Goal: Task Accomplishment & Management: Complete application form

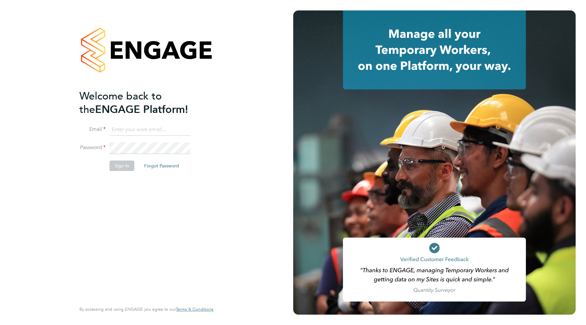
click at [118, 127] on input at bounding box center [149, 130] width 81 height 12
type input "rhys.lewis@reasm.co.uk"
click at [124, 170] on button "Sign In" at bounding box center [121, 166] width 25 height 10
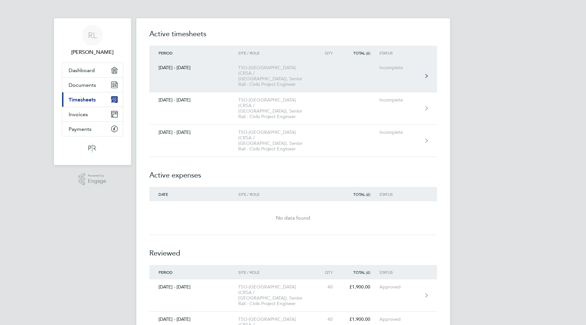
click at [199, 80] on link "[DATE] - [DATE] TSO-[GEOGRAPHIC_DATA] (CRSA / [GEOGRAPHIC_DATA]), Senior Rail -…" at bounding box center [292, 76] width 287 height 32
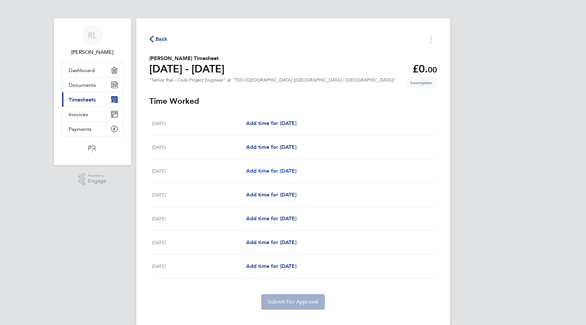
click at [274, 174] on span "Add time for [DATE]" at bounding box center [271, 171] width 50 height 6
select select "60"
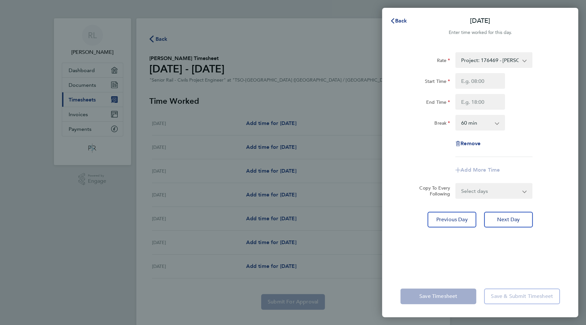
click at [456, 53] on select "Project: 176469 - [GEOGRAPHIC_DATA] Freight Points - 47.50 Project: 172811 - [G…" at bounding box center [490, 60] width 68 height 14
select select "60"
click at [563, 18] on span "Cancel" at bounding box center [562, 21] width 19 height 6
select select "60"
click at [397, 23] on span "Back" at bounding box center [401, 21] width 12 height 6
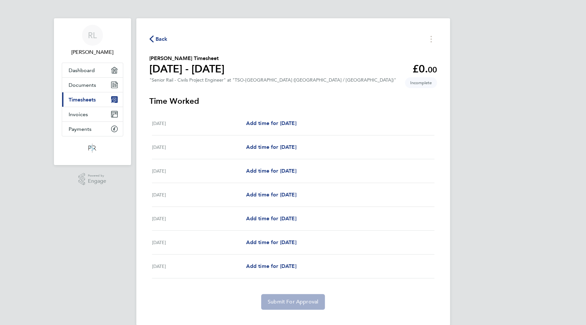
click at [155, 39] on span "Back" at bounding box center [158, 39] width 18 height 6
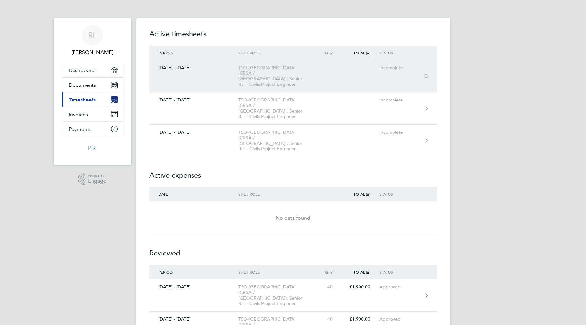
click at [264, 75] on div "TSO-[GEOGRAPHIC_DATA] (CRSA / [GEOGRAPHIC_DATA]), Senior Rail - Civils Project …" at bounding box center [275, 76] width 75 height 22
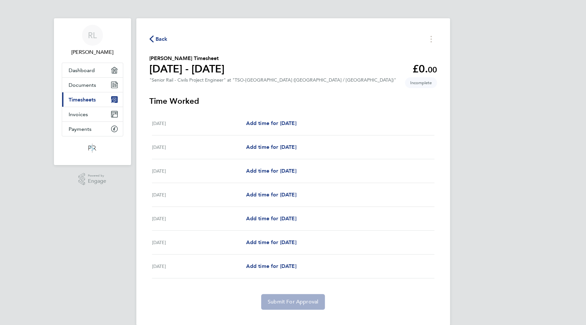
click at [40, 208] on div "[PERSON_NAME] [PERSON_NAME] Applications: Dashboard Documents Current page: Tim…" at bounding box center [293, 168] width 586 height 336
click at [267, 173] on span "Add time for [DATE]" at bounding box center [271, 171] width 50 height 6
select select "60"
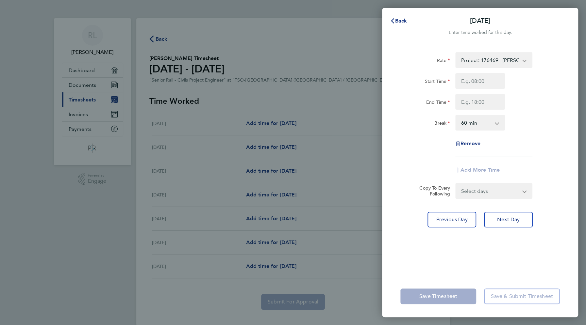
click at [456, 53] on select "Project: 176469 - [PERSON_NAME] Freight Points - 47.50 Project: 176259 - [GEOGR…" at bounding box center [490, 60] width 68 height 14
select select "60"
click at [430, 170] on div "Add More Time" at bounding box center [479, 170] width 165 height 16
